Goal: Check status

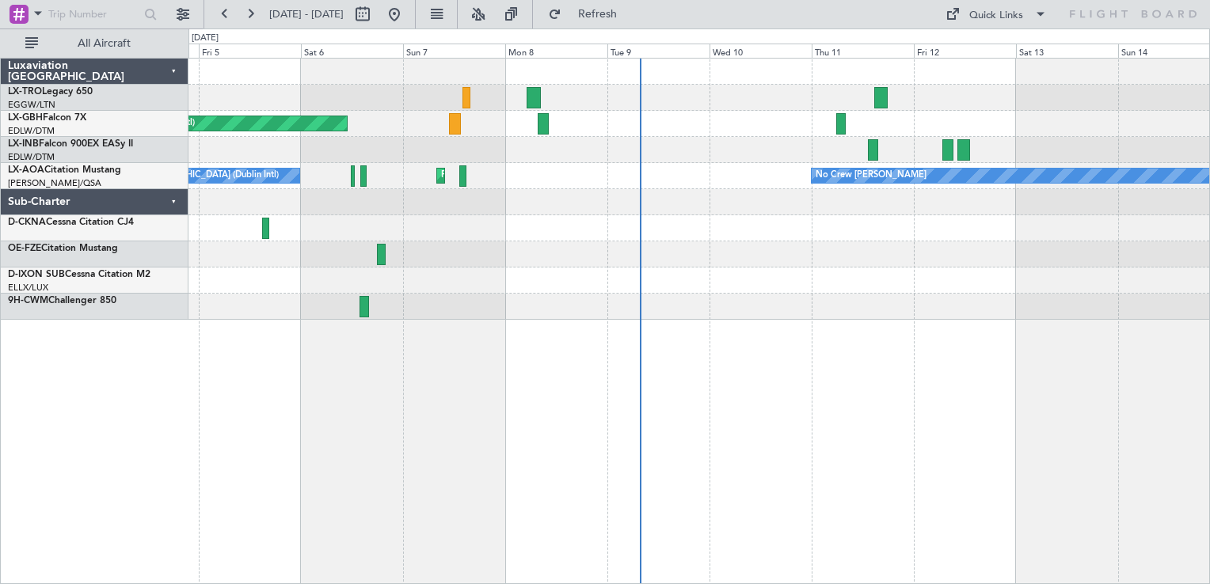
click at [1030, 322] on div "Planned Maint [GEOGRAPHIC_DATA] ([GEOGRAPHIC_DATA] Intl) Planned Maint Nurnberg…" at bounding box center [699, 321] width 1022 height 527
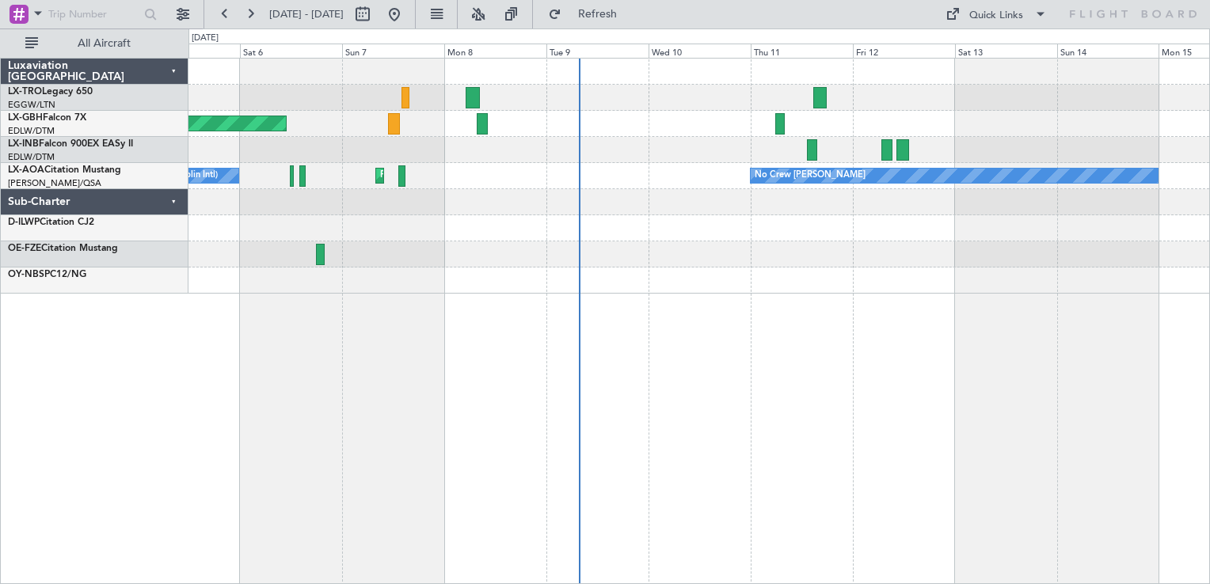
click at [1209, 76] on html "[DATE] - [DATE] Refresh Quick Links All Aircraft Planned Maint [GEOGRAPHIC_DATA…" at bounding box center [605, 292] width 1210 height 584
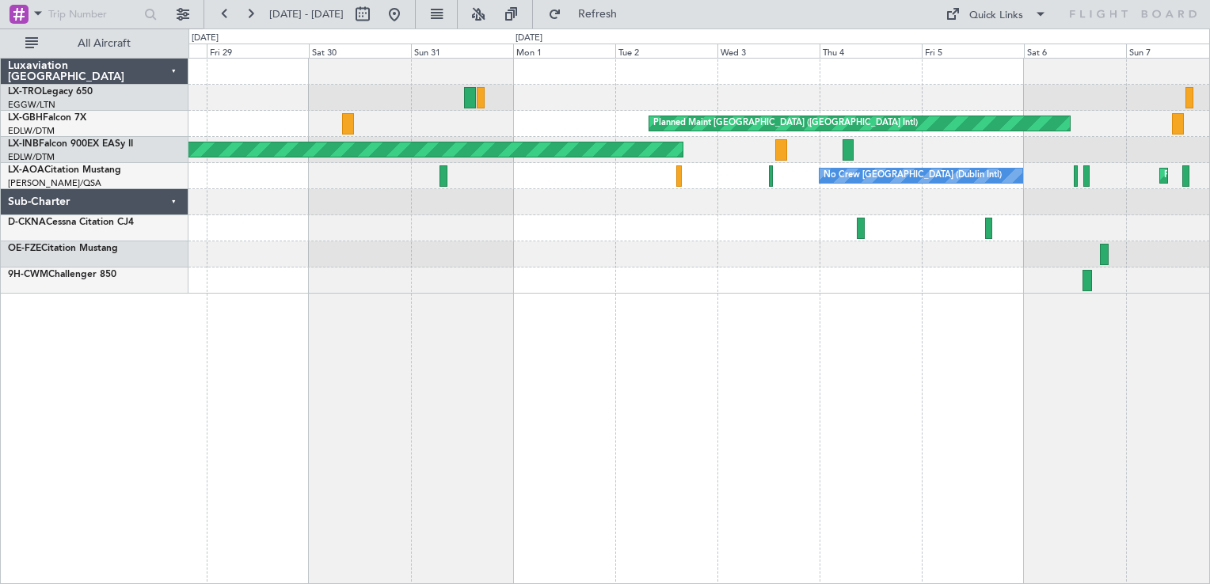
click at [1207, 204] on div "Planned Maint [GEOGRAPHIC_DATA] ([GEOGRAPHIC_DATA] Intl) [GEOGRAPHIC_DATA] ([GE…" at bounding box center [699, 321] width 1022 height 527
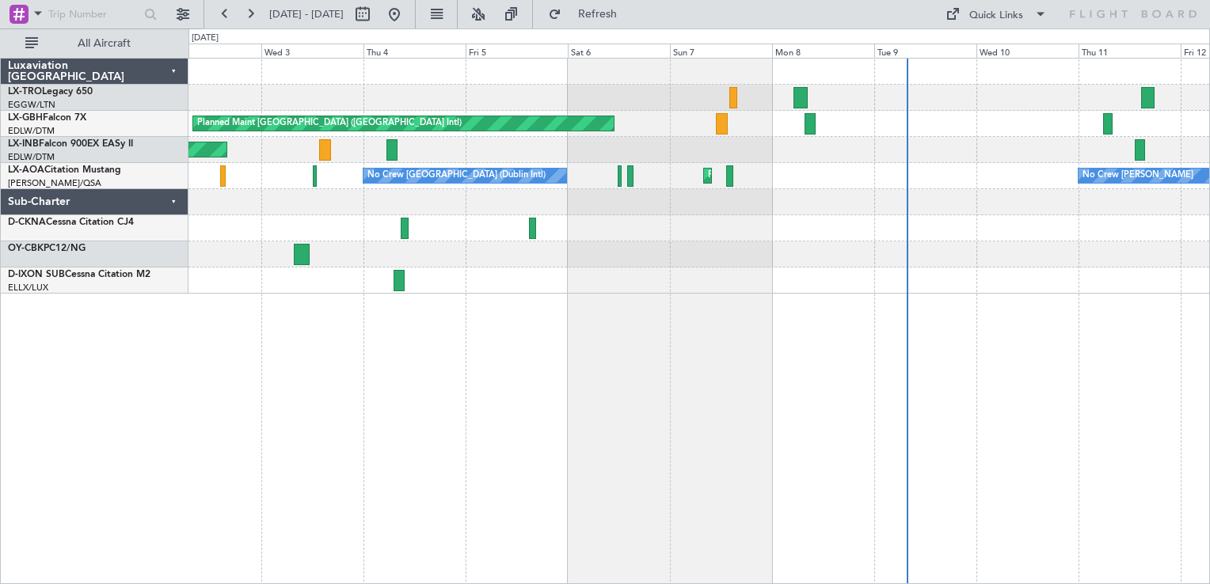
click at [0, 584] on html "[DATE] - [DATE] Refresh Quick Links All Aircraft Planned Maint [GEOGRAPHIC_DATA…" at bounding box center [605, 292] width 1210 height 584
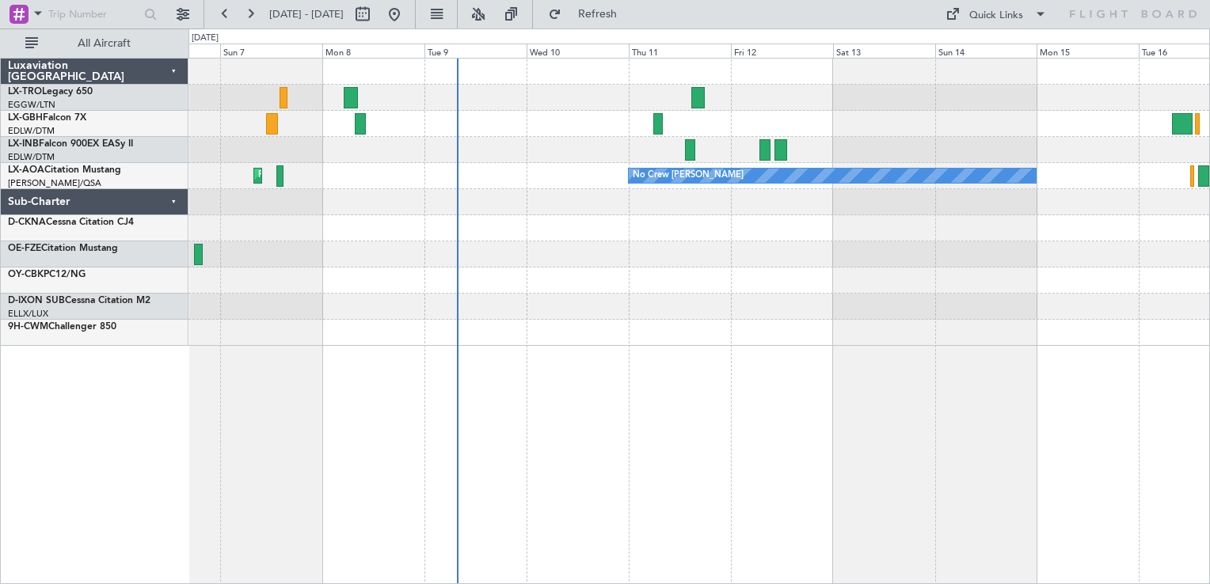
click at [635, 584] on html "[DATE] - [DATE] Refresh Quick Links All Aircraft Planned Maint Nurnberg Planned…" at bounding box center [605, 292] width 1210 height 584
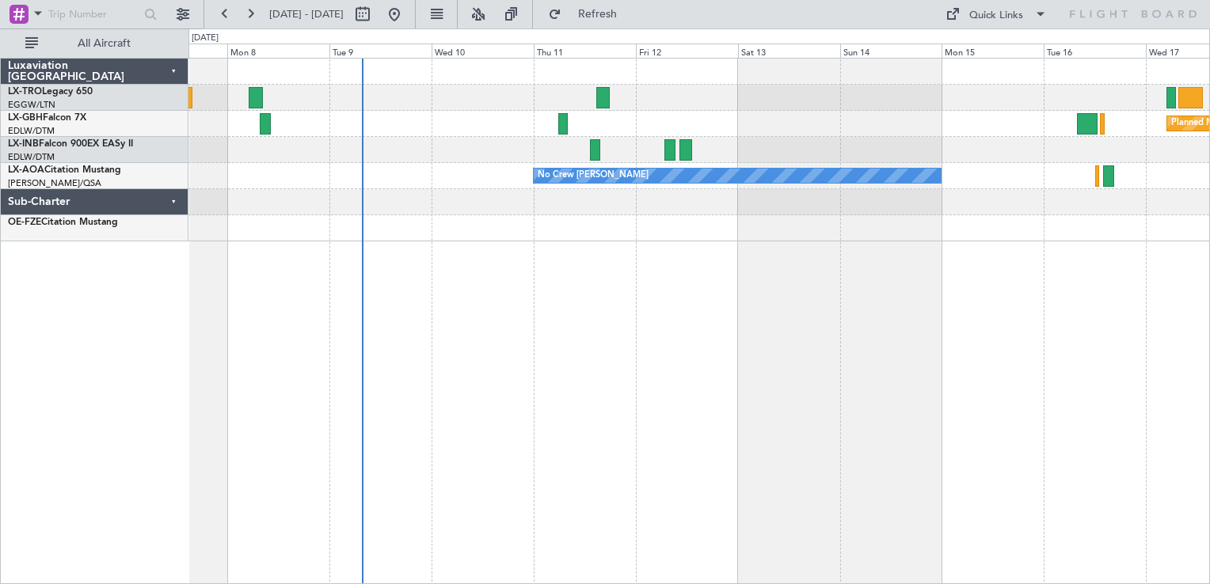
click at [615, 410] on div "Planned Maint Nurnberg Planned Maint [GEOGRAPHIC_DATA] ([GEOGRAPHIC_DATA]) No C…" at bounding box center [699, 321] width 1022 height 527
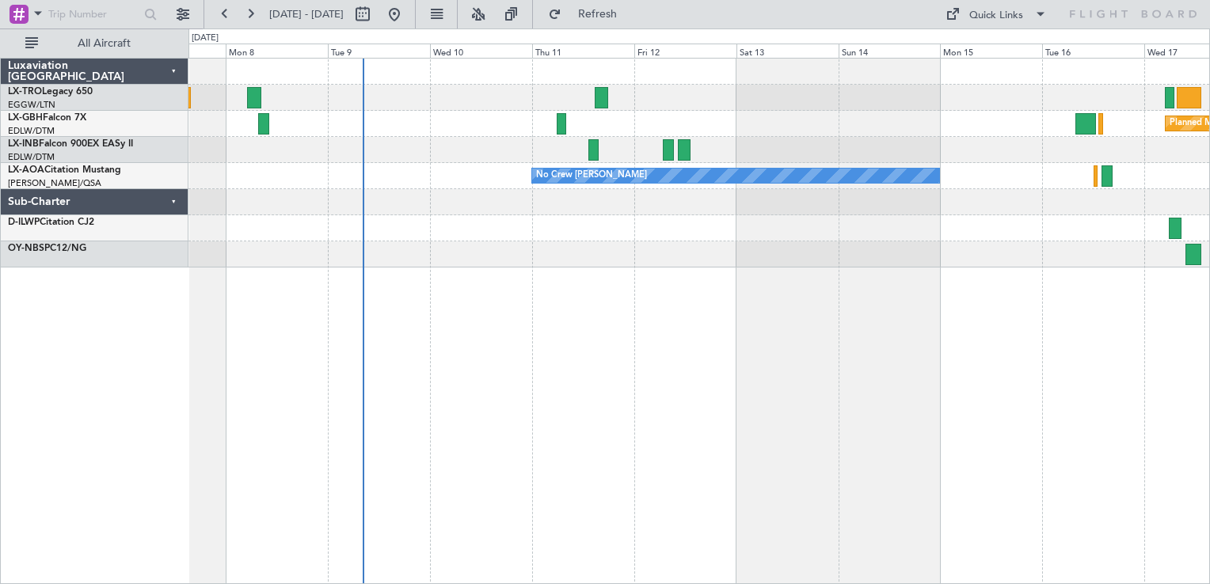
click at [485, 504] on div "Planned Maint Nurnberg Planned Maint [GEOGRAPHIC_DATA] ([GEOGRAPHIC_DATA]) No C…" at bounding box center [699, 321] width 1022 height 527
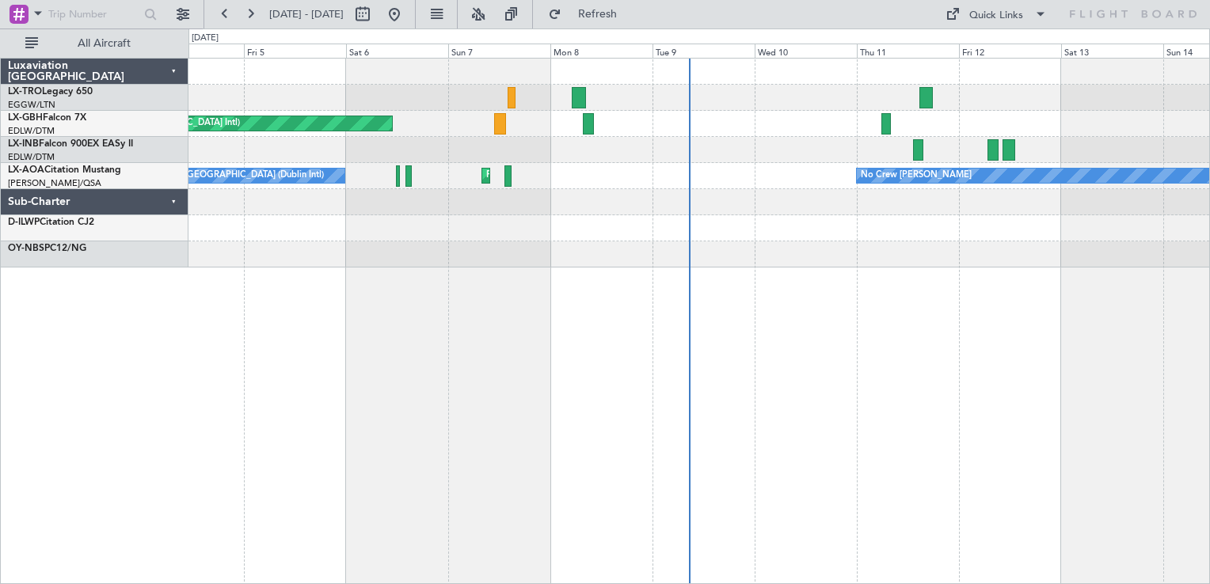
click at [758, 320] on div "Planned Maint [GEOGRAPHIC_DATA] ([GEOGRAPHIC_DATA] Intl) Unplanned Maint [GEOGR…" at bounding box center [699, 321] width 1022 height 527
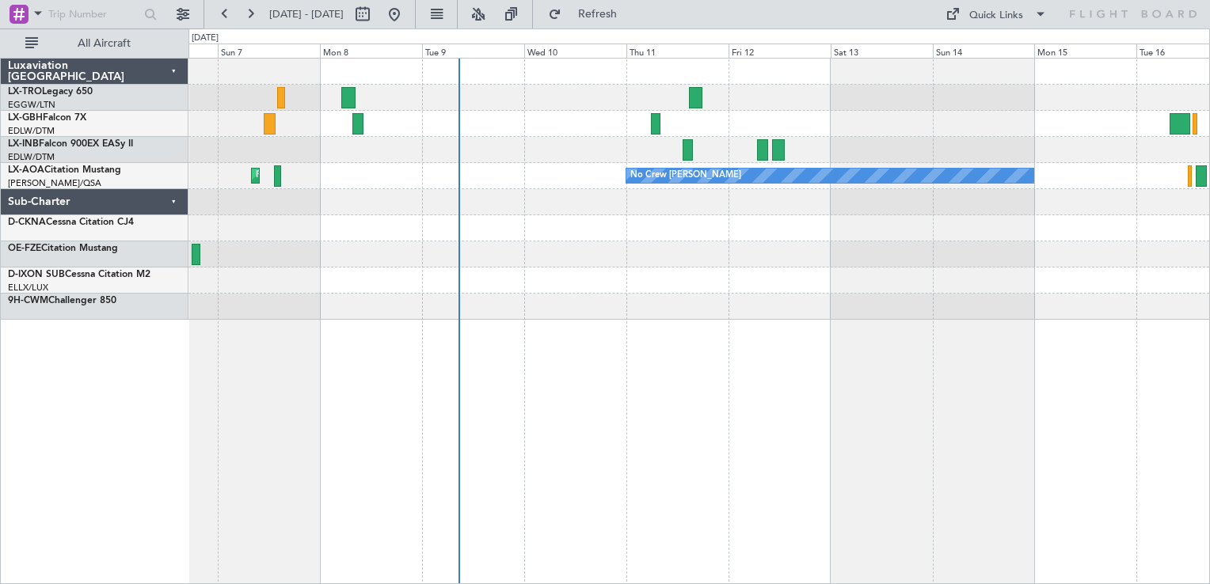
click at [551, 347] on div "Planned Maint Nurnberg Planned Maint [GEOGRAPHIC_DATA] ([GEOGRAPHIC_DATA]) No C…" at bounding box center [699, 321] width 1022 height 527
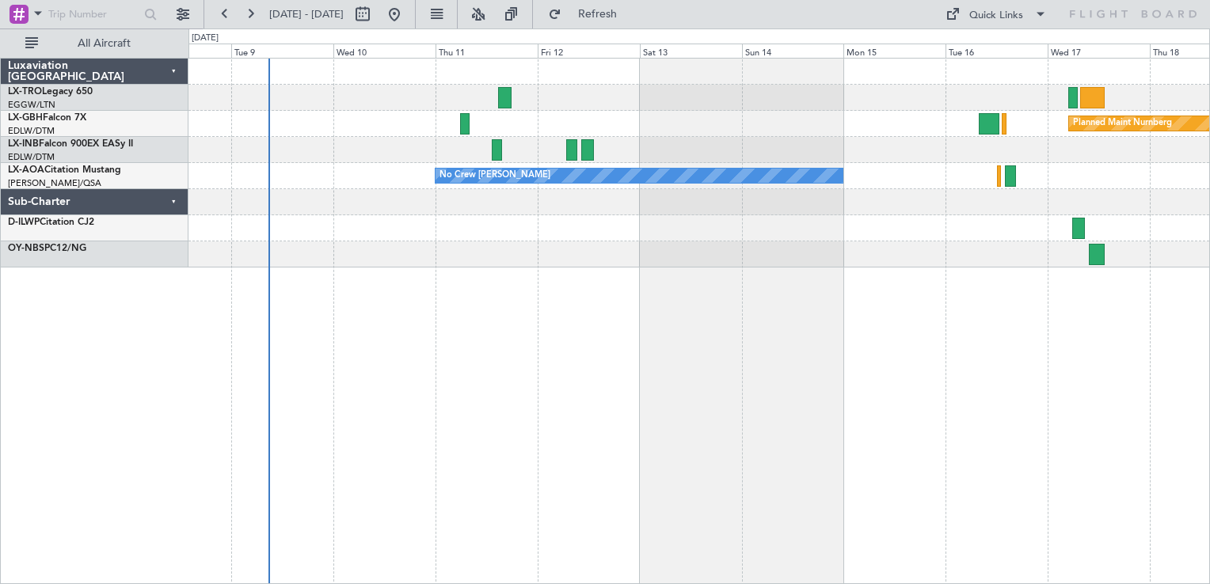
click at [518, 525] on div "Planned Maint Nurnberg Planned Maint [GEOGRAPHIC_DATA] ([GEOGRAPHIC_DATA]) No C…" at bounding box center [699, 321] width 1022 height 527
